Goal: Register for event/course

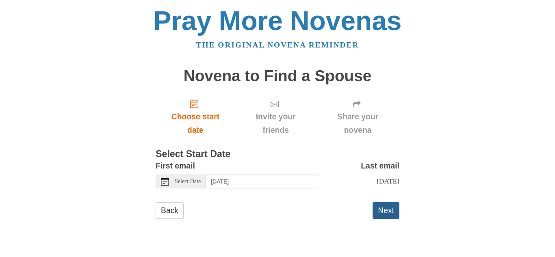
click at [381, 209] on button "Next" at bounding box center [385, 210] width 27 height 17
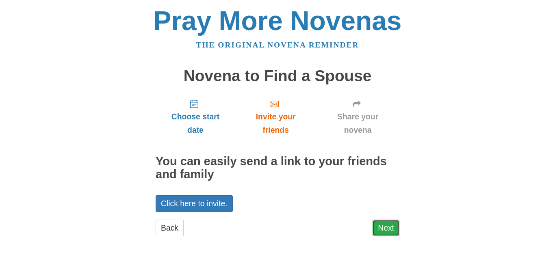
click at [384, 230] on link "Next" at bounding box center [385, 228] width 27 height 17
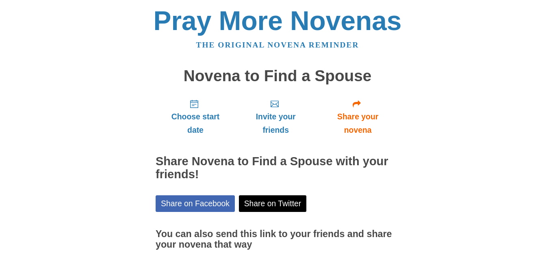
scroll to position [16, 0]
